Goal: Task Accomplishment & Management: Manage account settings

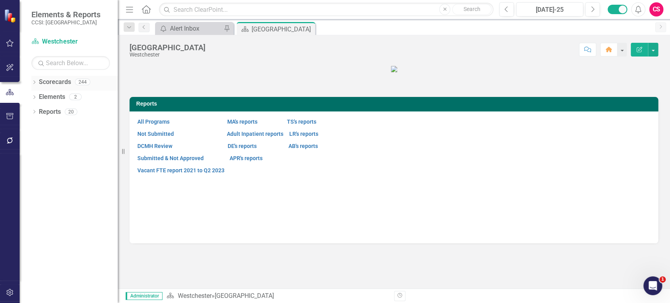
click at [32, 82] on icon "Dropdown" at bounding box center [33, 83] width 5 height 4
click at [38, 116] on div "Dropdown [GEOGRAPHIC_DATA]" at bounding box center [76, 112] width 82 height 13
click at [38, 111] on icon "Dropdown" at bounding box center [38, 111] width 6 height 5
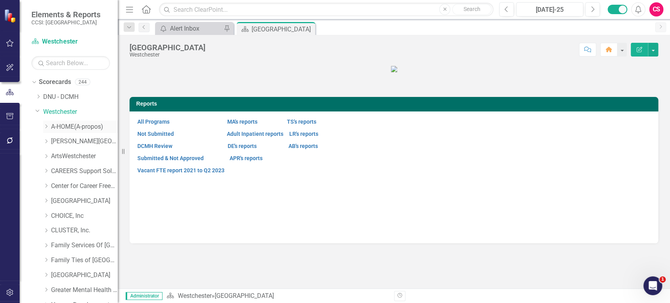
click at [46, 128] on icon "Dropdown" at bounding box center [46, 126] width 6 height 5
click at [70, 127] on link "A-HOME(A-propos)" at bounding box center [84, 126] width 67 height 9
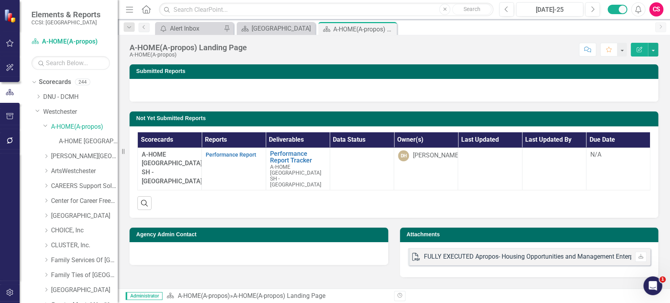
click at [189, 247] on div at bounding box center [258, 253] width 258 height 23
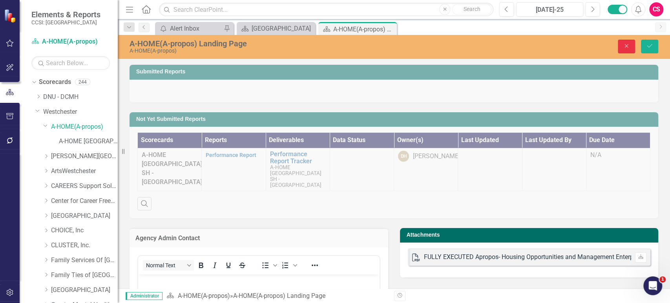
click at [628, 48] on icon "Close" at bounding box center [625, 45] width 7 height 5
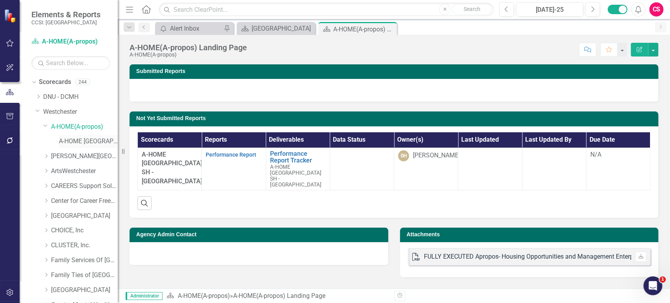
click at [93, 141] on link "A-HOME [GEOGRAPHIC_DATA] SH - [GEOGRAPHIC_DATA]" at bounding box center [88, 141] width 59 height 9
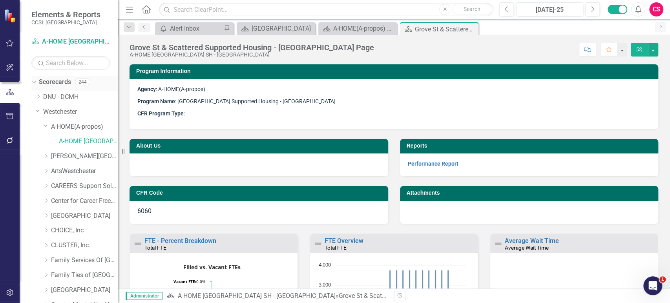
click at [64, 87] on div "Scorecards" at bounding box center [55, 82] width 32 height 13
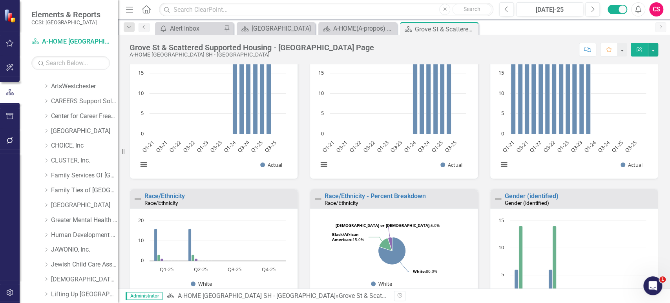
scroll to position [559, 0]
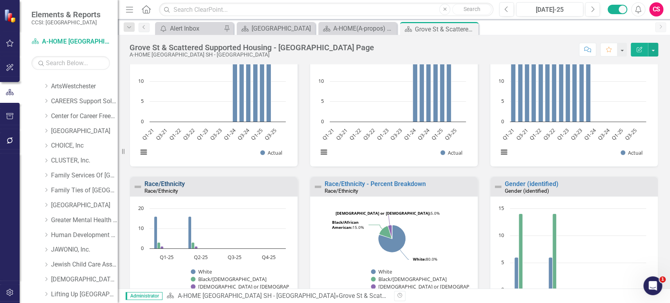
click at [176, 184] on link "Race/Ethnicity" at bounding box center [164, 183] width 40 height 7
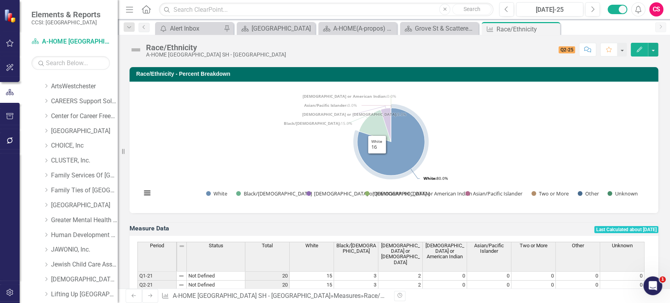
scroll to position [384, 0]
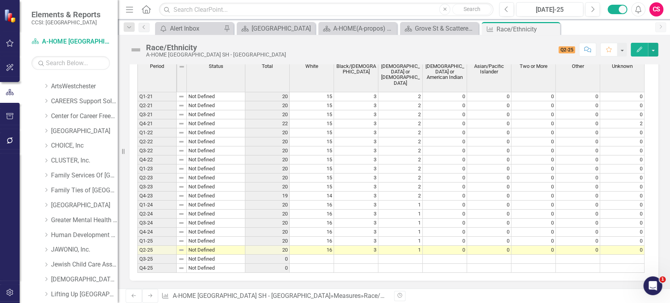
click at [5, 297] on button "button" at bounding box center [10, 292] width 18 height 16
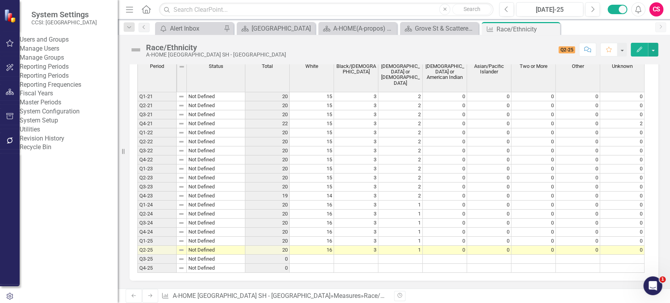
click at [52, 125] on link "System Setup" at bounding box center [69, 120] width 98 height 9
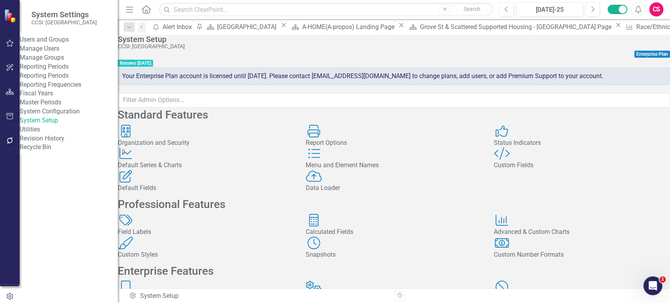
click at [508, 170] on div "Custom Style Custom Fields" at bounding box center [581, 158] width 176 height 23
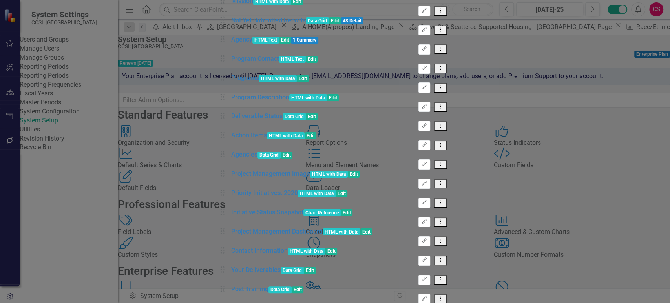
scroll to position [1034, 0]
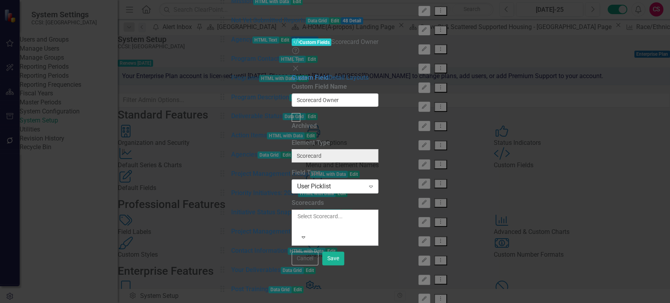
click at [328, 74] on link "Detail Layouts" at bounding box center [348, 77] width 40 height 7
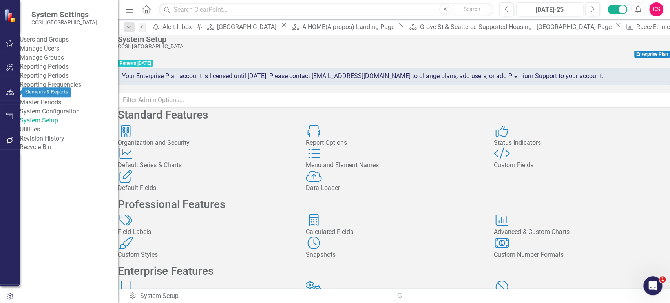
click at [11, 91] on icon "button" at bounding box center [10, 92] width 8 height 6
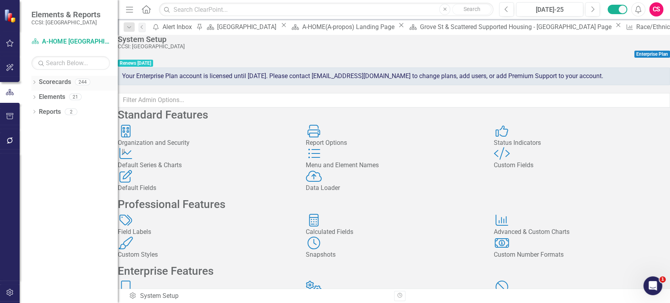
click at [53, 82] on link "Scorecards" at bounding box center [55, 82] width 32 height 9
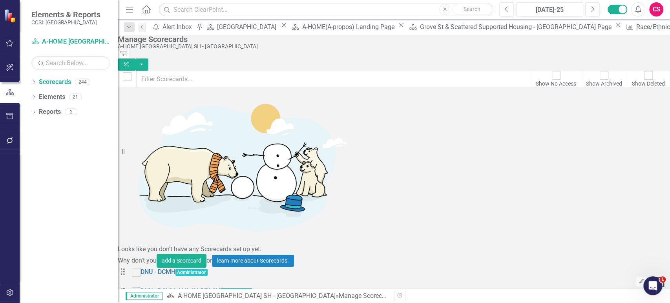
click at [635, 296] on button "Edit" at bounding box center [640, 301] width 11 height 10
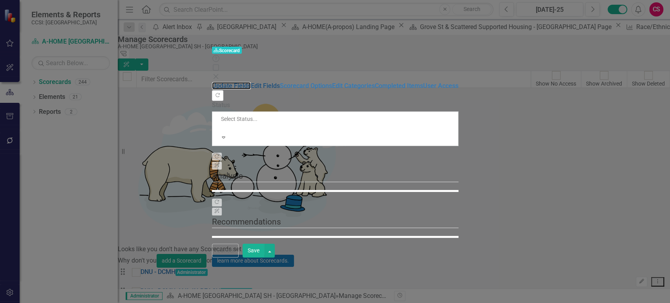
click at [212, 82] on link "Update Fields" at bounding box center [231, 85] width 39 height 7
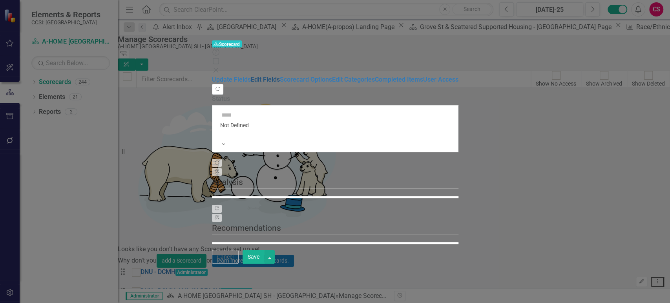
click at [251, 76] on link "Edit Fields" at bounding box center [265, 79] width 29 height 7
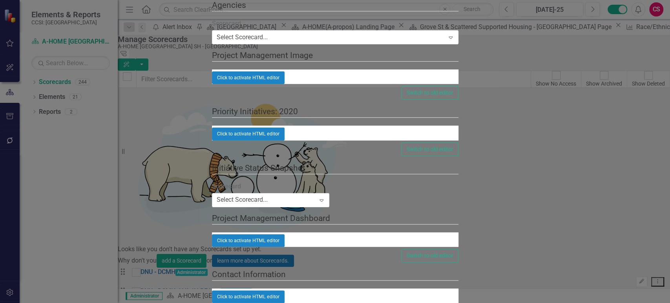
type input "DNU - DCMH JAIL IN-REACH"
type input "0690"
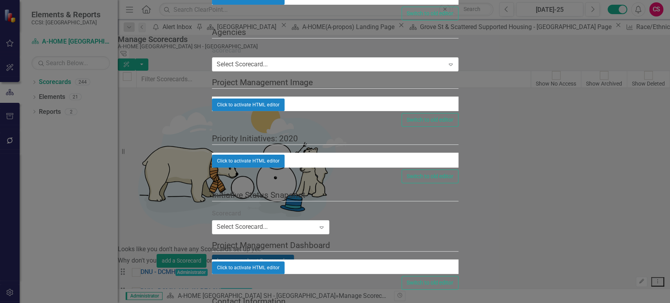
scroll to position [5437, 0]
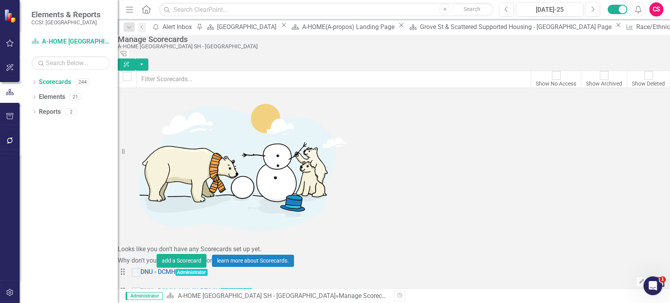
click at [6, 288] on button "button" at bounding box center [10, 292] width 18 height 16
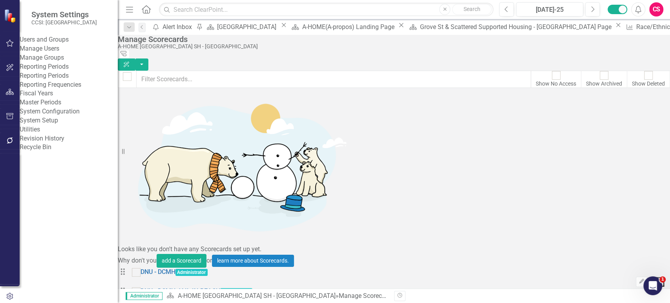
click at [11, 290] on button "button" at bounding box center [10, 296] width 20 height 13
click at [62, 53] on link "Manage Users" at bounding box center [69, 48] width 98 height 9
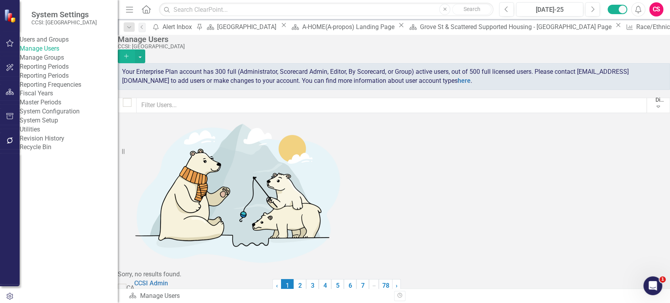
click at [651, 112] on div "Display All Users Expand" at bounding box center [657, 105] width 13 height 13
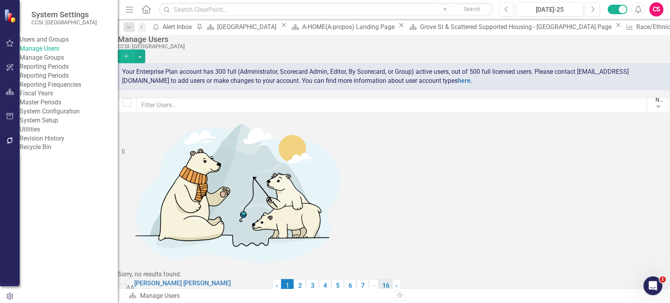
click at [392, 279] on link "16" at bounding box center [385, 285] width 14 height 13
